Goal: Task Accomplishment & Management: Use online tool/utility

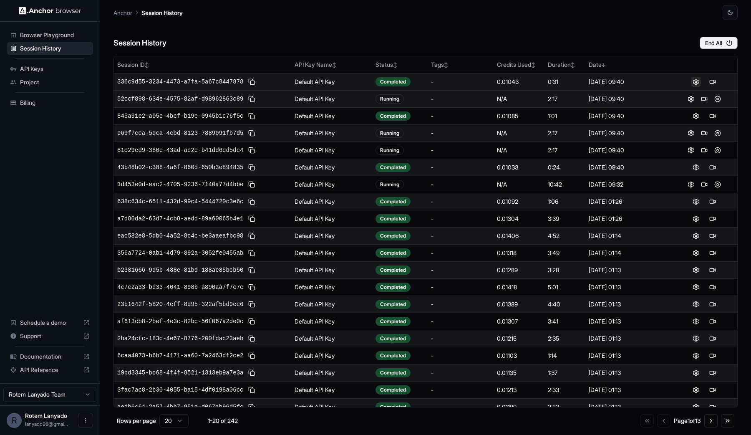
click at [694, 81] on button at bounding box center [696, 82] width 10 height 10
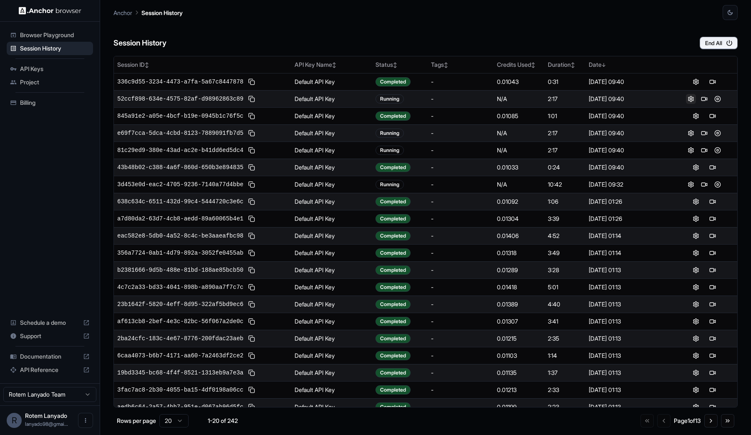
click at [694, 98] on button at bounding box center [691, 99] width 10 height 10
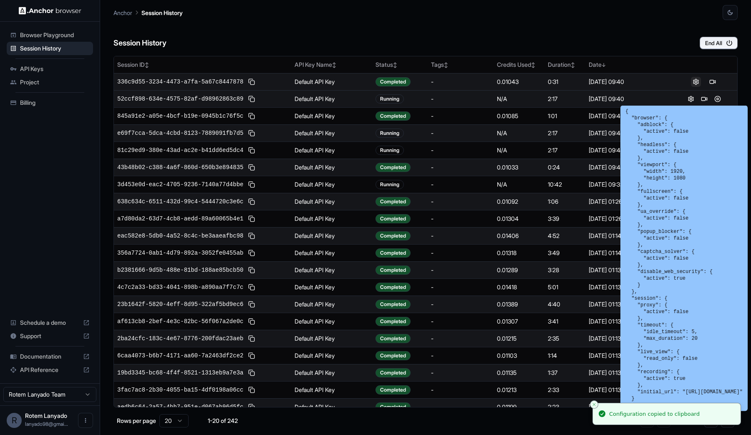
click at [696, 84] on button at bounding box center [696, 82] width 10 height 10
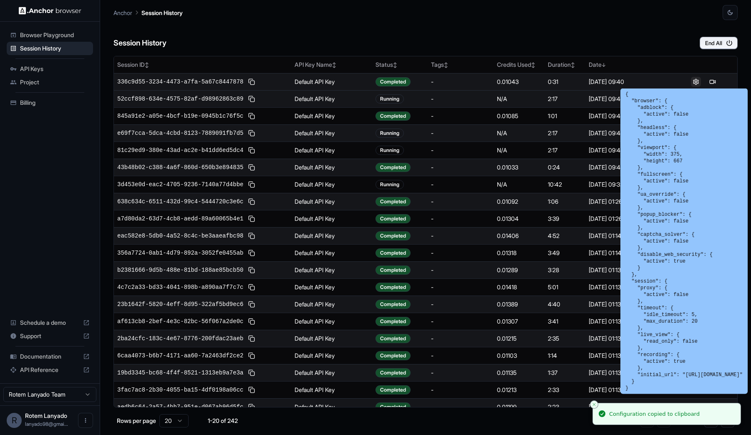
click at [696, 80] on button at bounding box center [696, 82] width 10 height 10
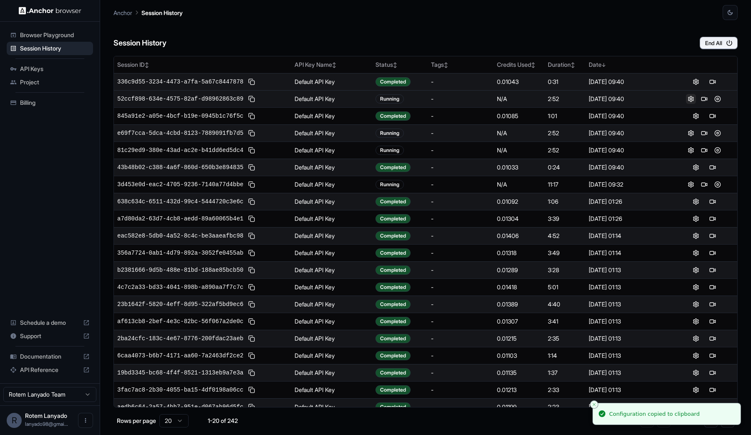
click at [692, 100] on button at bounding box center [691, 99] width 10 height 10
click at [713, 79] on button at bounding box center [712, 82] width 10 height 10
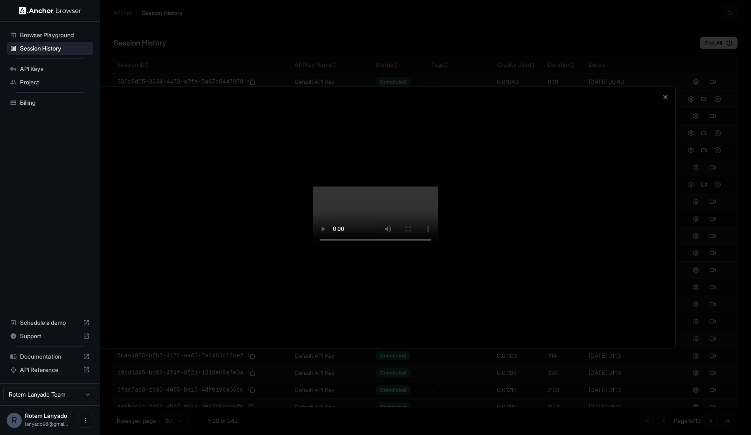
click at [722, 271] on div at bounding box center [375, 217] width 751 height 435
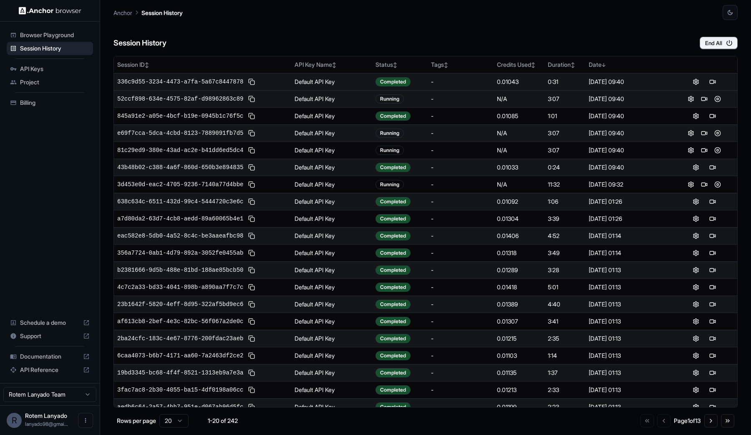
click at [359, 81] on td "Default API Key" at bounding box center [331, 81] width 81 height 17
click at [606, 86] on td "Aug 13, 2025, 09:40" at bounding box center [628, 81] width 86 height 17
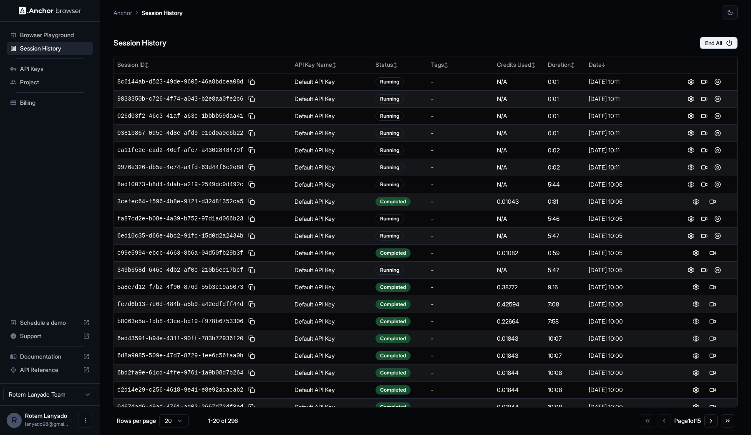
scroll to position [8, 0]
click at [719, 267] on button at bounding box center [717, 270] width 10 height 10
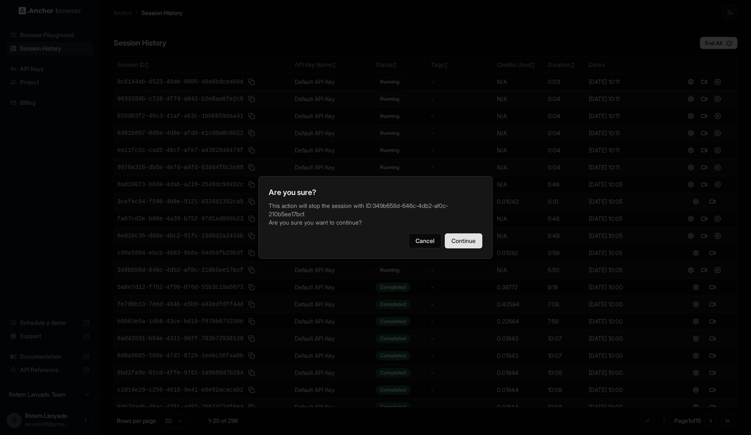
click at [474, 247] on button "Continue" at bounding box center [464, 240] width 38 height 15
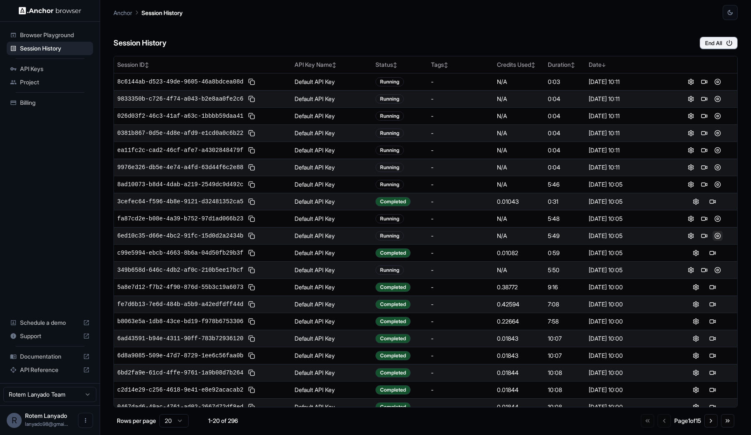
click at [717, 236] on button at bounding box center [717, 236] width 10 height 10
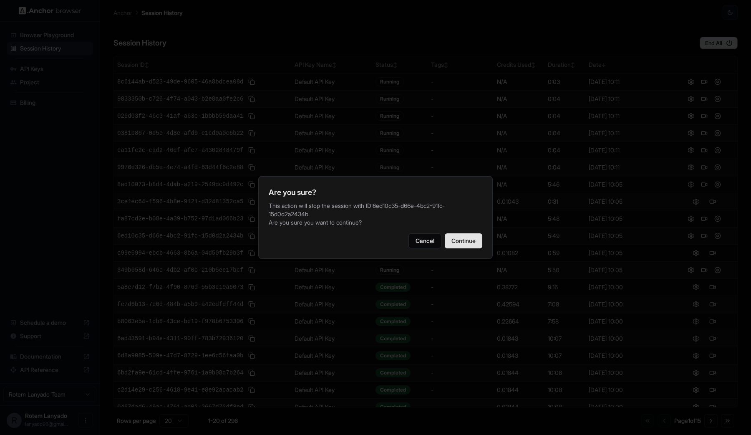
click at [448, 240] on button "Continue" at bounding box center [464, 240] width 38 height 15
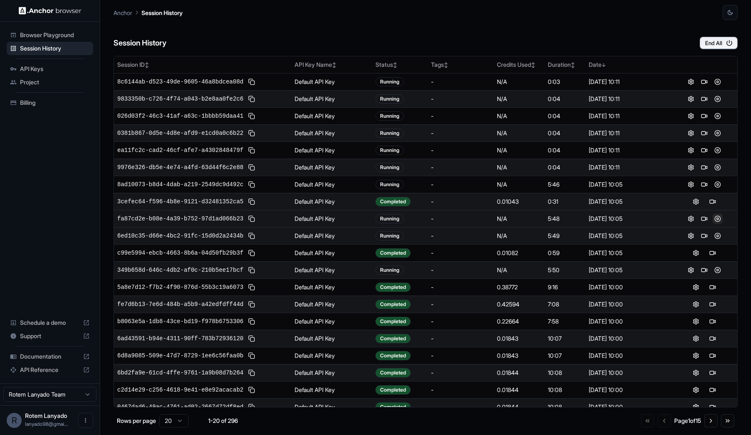
click at [717, 217] on button at bounding box center [717, 219] width 10 height 10
click at [720, 219] on button at bounding box center [717, 219] width 10 height 10
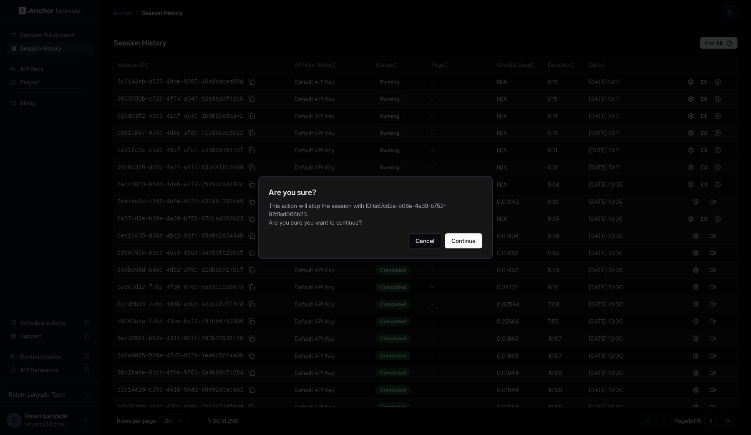
click at [483, 244] on div "Are you sure? This action will stop the session with ID: fa87cd2e-b08e-4a39-b75…" at bounding box center [375, 217] width 234 height 83
click at [478, 243] on button "Continue" at bounding box center [464, 240] width 38 height 15
